Goal: Navigation & Orientation: Find specific page/section

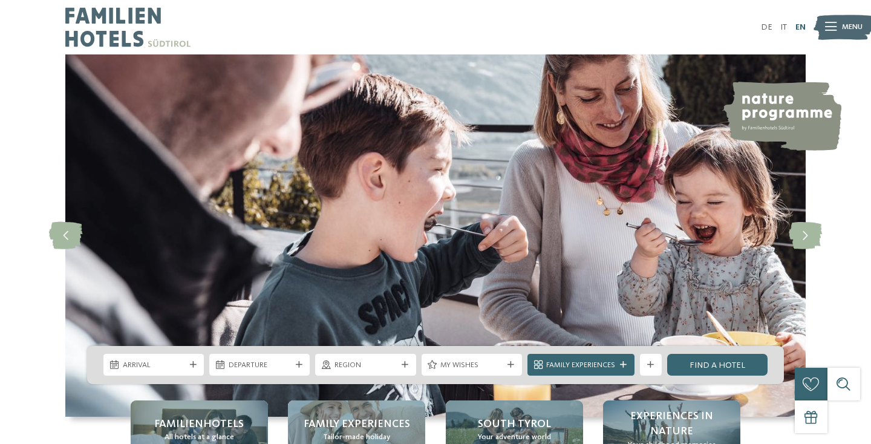
click at [795, 28] on link "EN" at bounding box center [800, 27] width 10 height 8
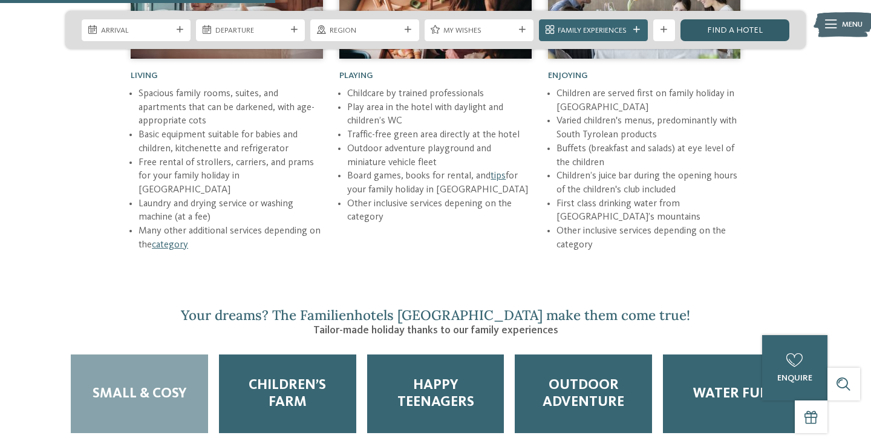
scroll to position [1573, 0]
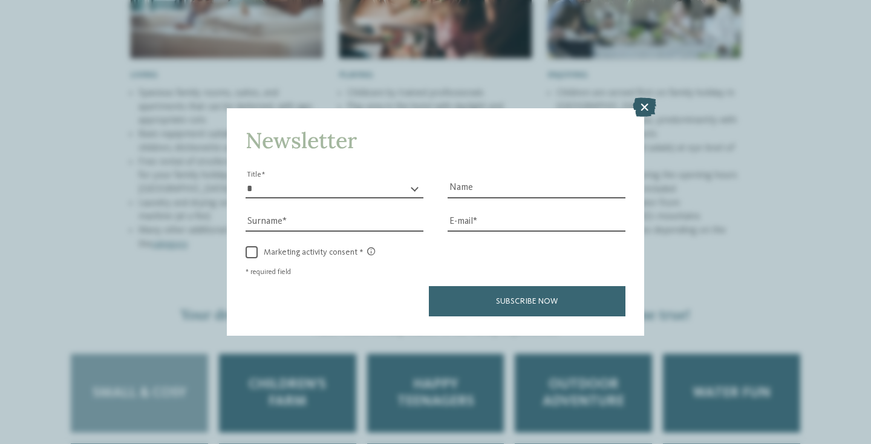
click at [643, 109] on icon at bounding box center [644, 107] width 24 height 19
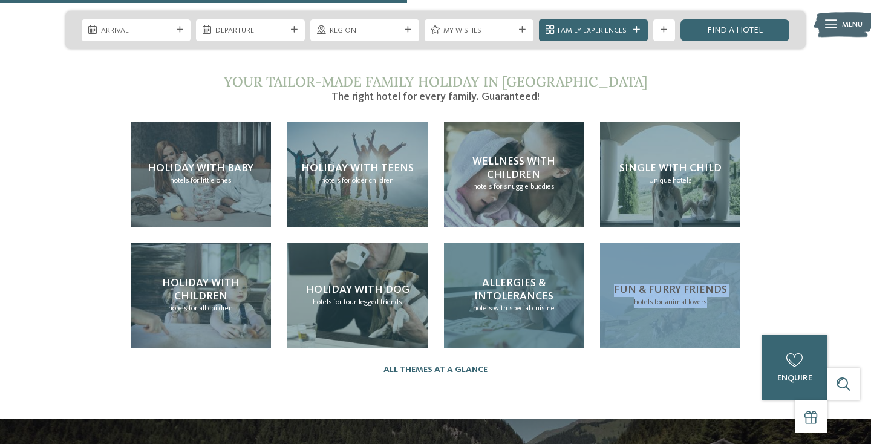
scroll to position [2326, 0]
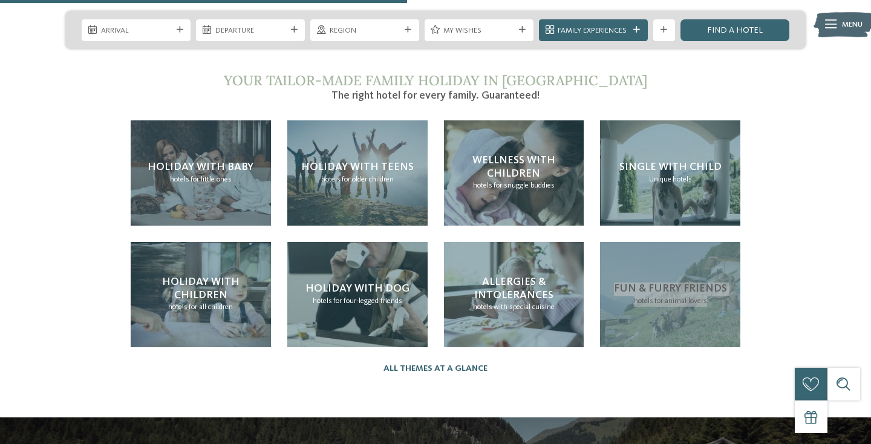
drag, startPoint x: 665, startPoint y: 286, endPoint x: 414, endPoint y: 7, distance: 375.5
click at [0, 0] on body "Just a moment - the website is loading … DE IT Menu 4" at bounding box center [435, 421] width 871 height 5495
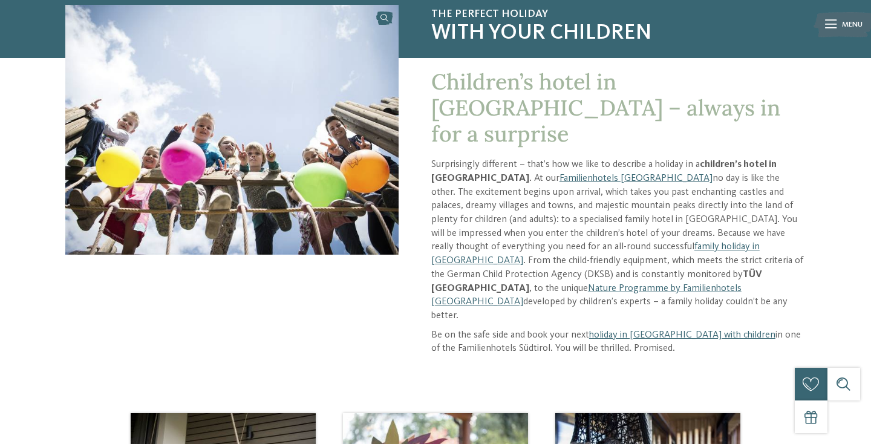
scroll to position [118, 0]
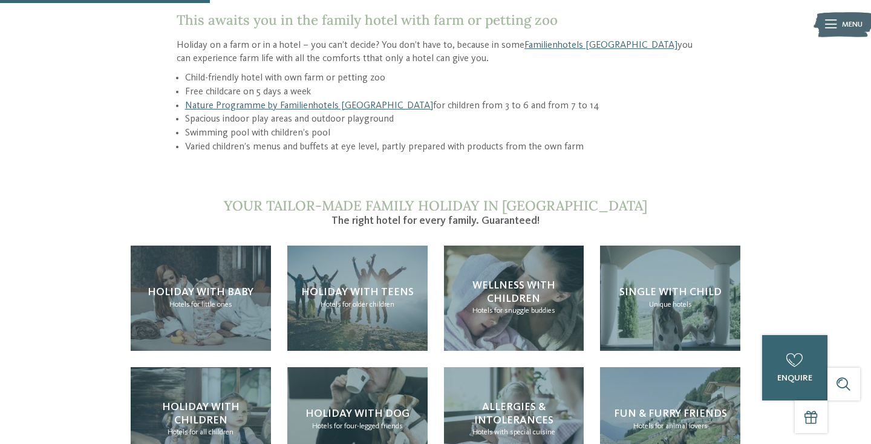
scroll to position [401, 0]
